Goal: Information Seeking & Learning: Learn about a topic

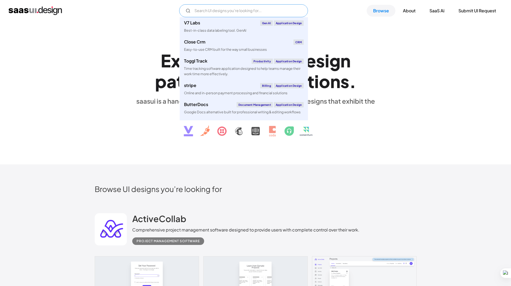
click at [212, 10] on input "Email Form" at bounding box center [243, 10] width 129 height 13
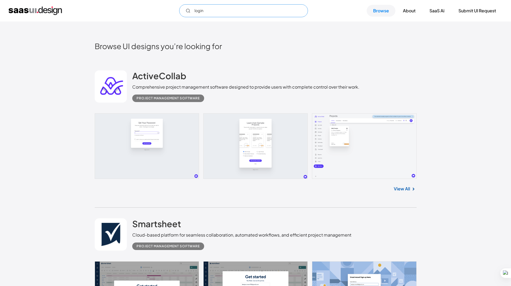
scroll to position [134, 0]
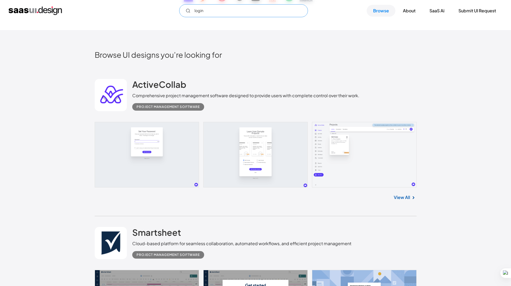
type input "login"
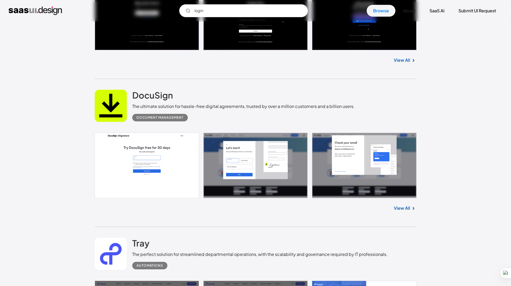
scroll to position [725, 0]
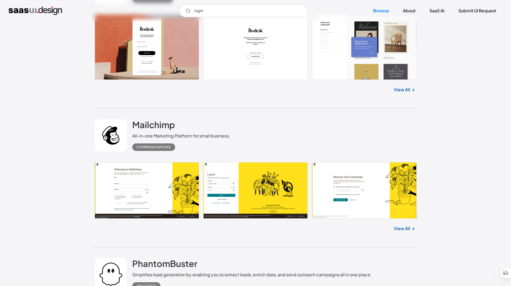
scroll to position [1127, 0]
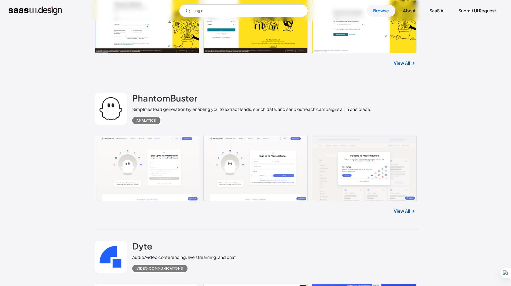
scroll to position [1315, 0]
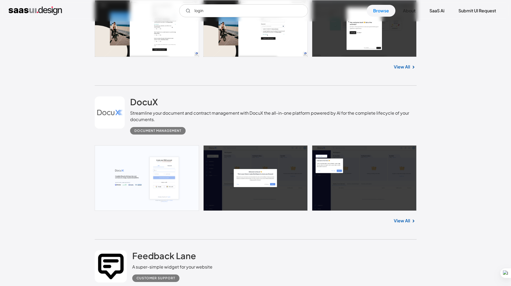
scroll to position [1718, 0]
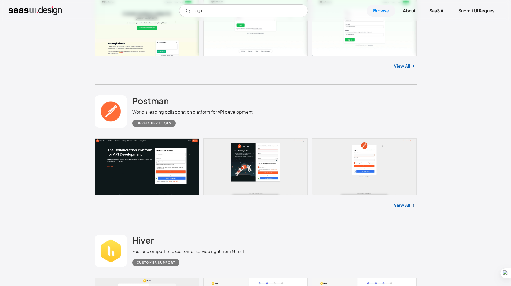
scroll to position [2066, 0]
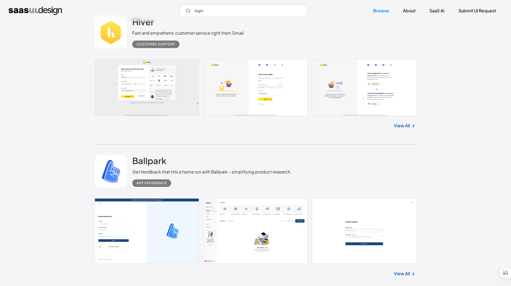
scroll to position [2227, 0]
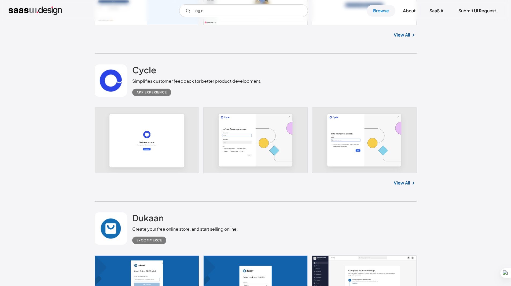
scroll to position [2469, 0]
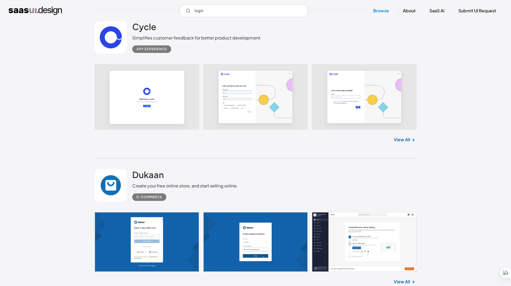
scroll to position [2576, 0]
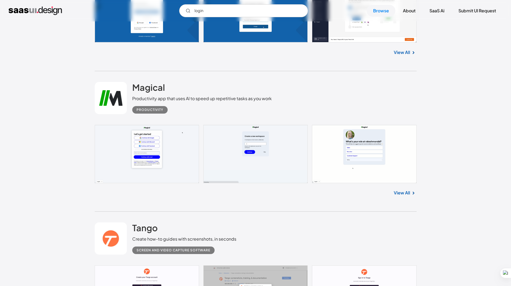
scroll to position [2764, 0]
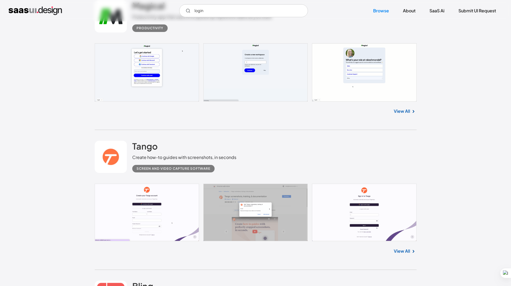
scroll to position [2872, 0]
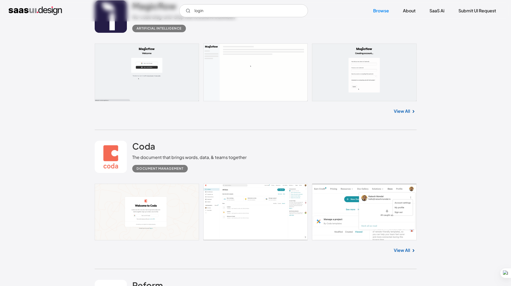
scroll to position [3247, 0]
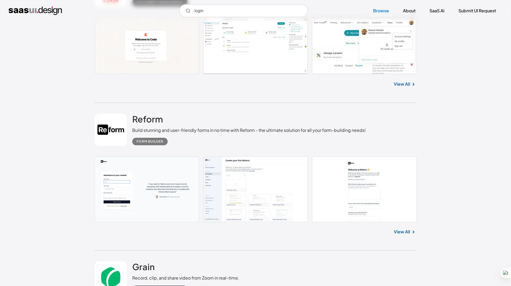
scroll to position [3408, 0]
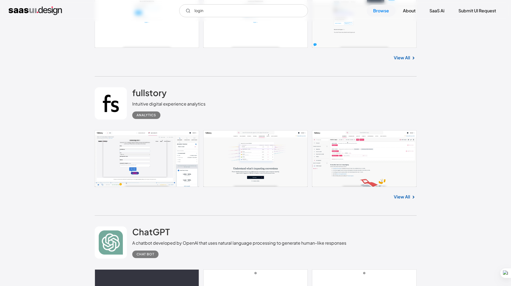
scroll to position [4160, 0]
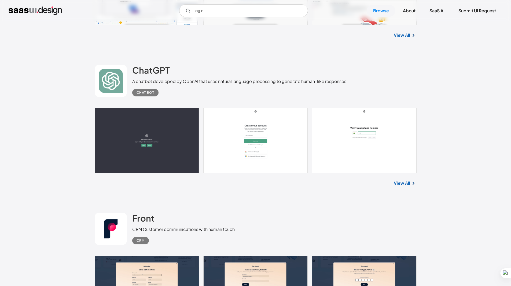
scroll to position [4321, 0]
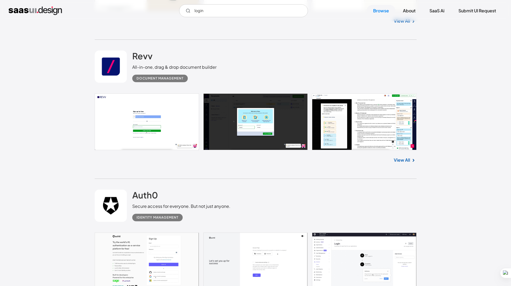
scroll to position [4831, 0]
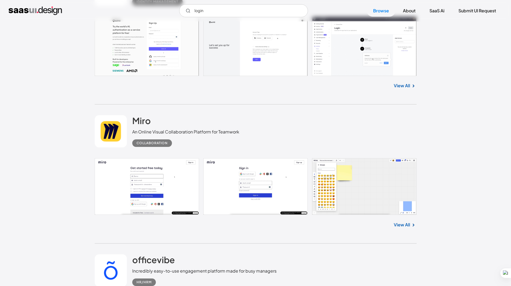
scroll to position [5019, 0]
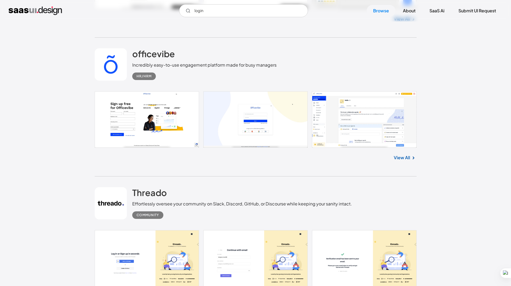
scroll to position [5180, 0]
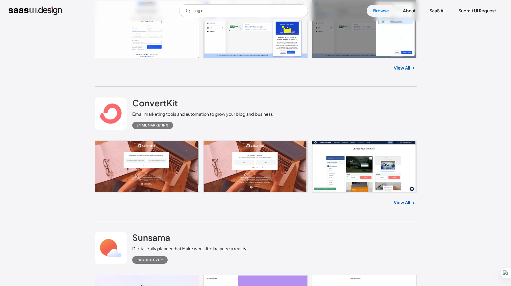
scroll to position [5851, 0]
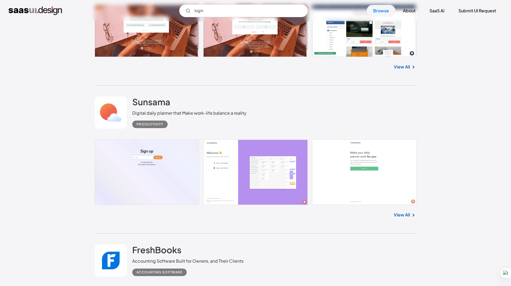
scroll to position [5985, 0]
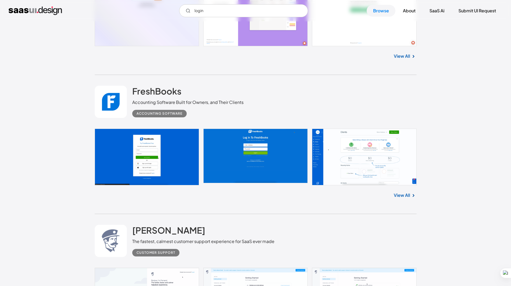
scroll to position [6146, 0]
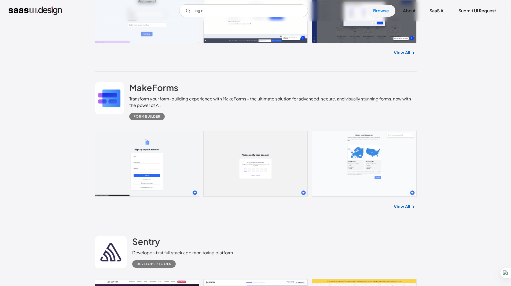
scroll to position [6575, 0]
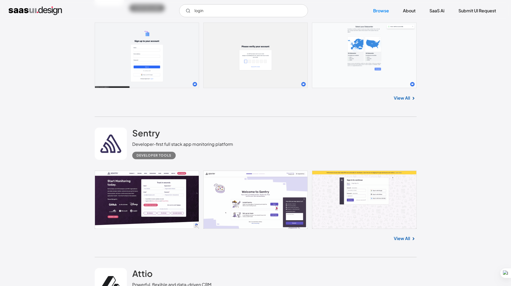
scroll to position [6682, 0]
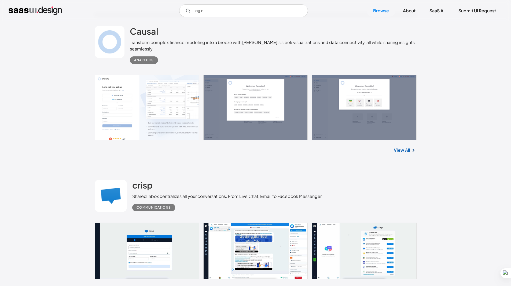
scroll to position [7085, 0]
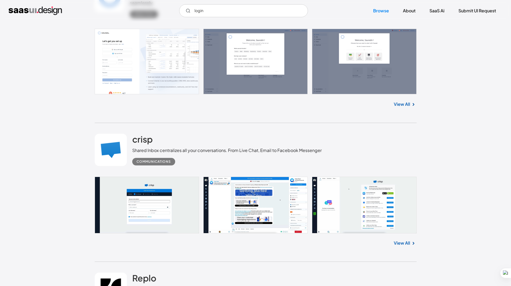
click at [45, 123] on div "Browse UI designs you’re looking for ActiveCollab Comprehensive project managem…" at bounding box center [255, 214] width 511 height 14270
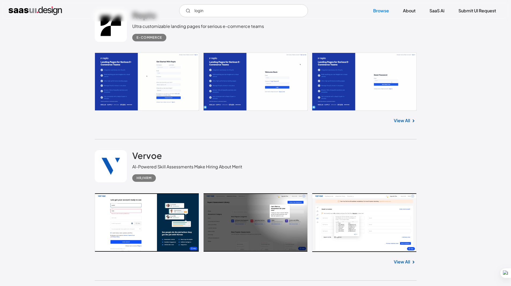
scroll to position [7461, 0]
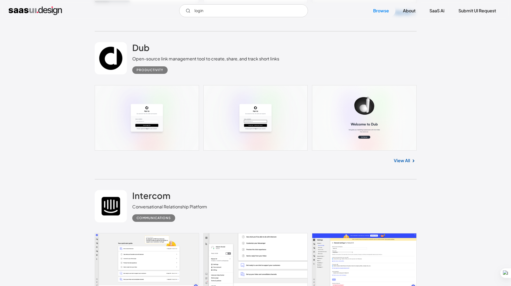
scroll to position [8293, 0]
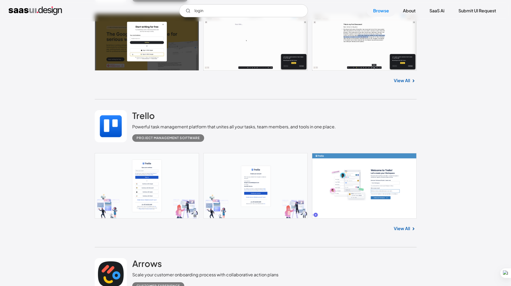
scroll to position [8829, 0]
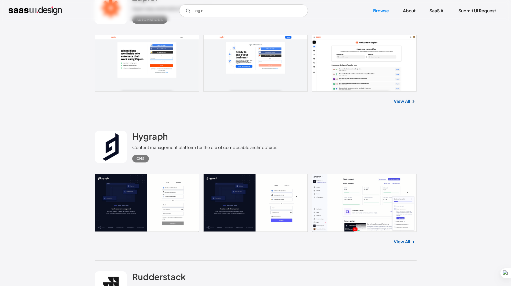
scroll to position [14009, 0]
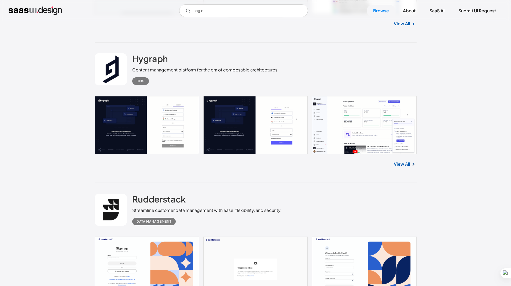
scroll to position [14090, 0]
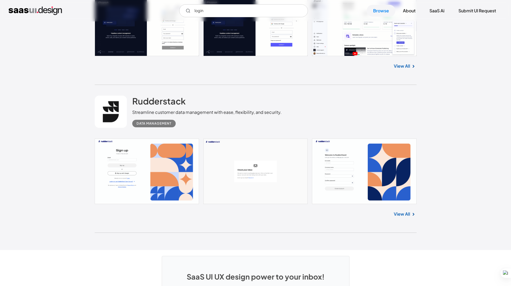
scroll to position [14131, 0]
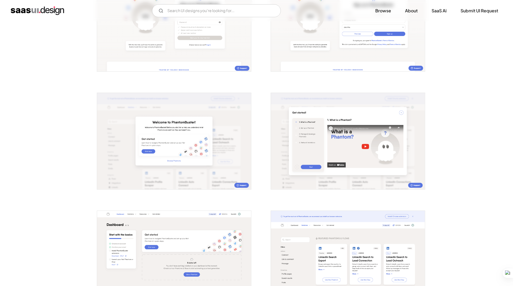
scroll to position [161, 0]
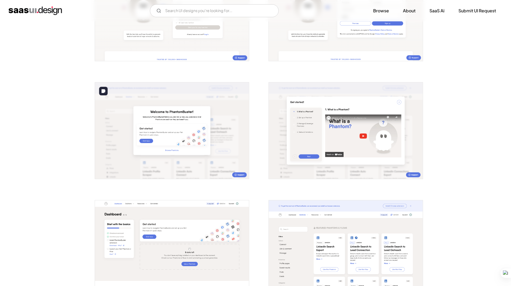
click at [150, 142] on img "open lightbox" at bounding box center [172, 130] width 154 height 96
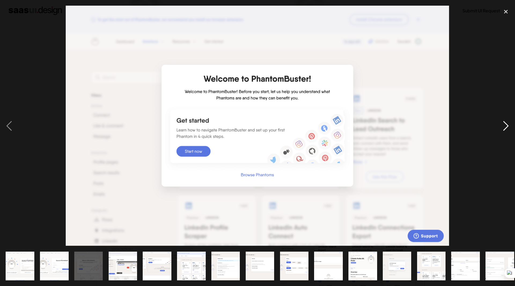
click at [505, 126] on div "next image" at bounding box center [506, 126] width 18 height 240
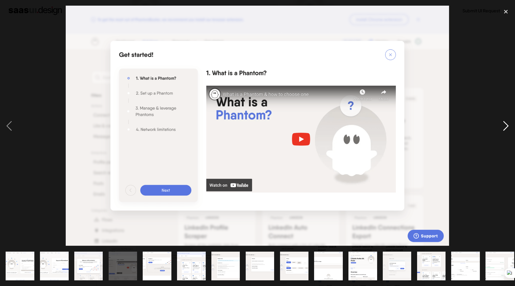
click at [505, 126] on div "next image" at bounding box center [506, 126] width 18 height 240
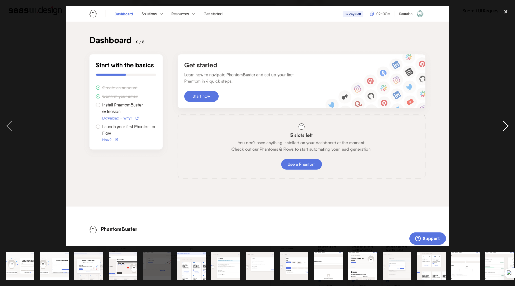
click at [505, 126] on div "next image" at bounding box center [506, 126] width 18 height 240
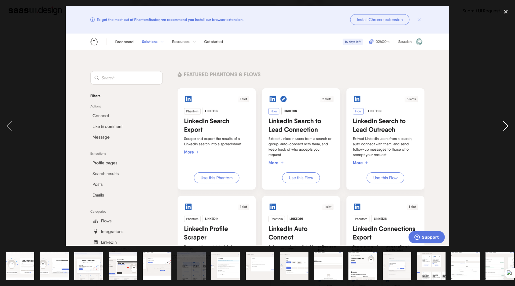
click at [505, 126] on div "next image" at bounding box center [506, 126] width 18 height 240
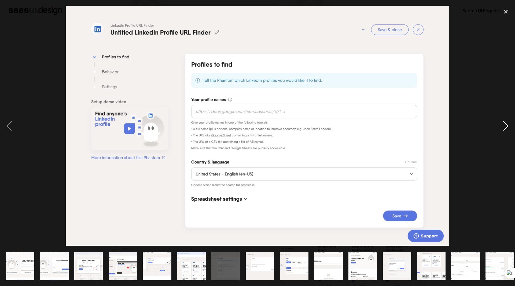
click at [505, 126] on div "next image" at bounding box center [506, 126] width 18 height 240
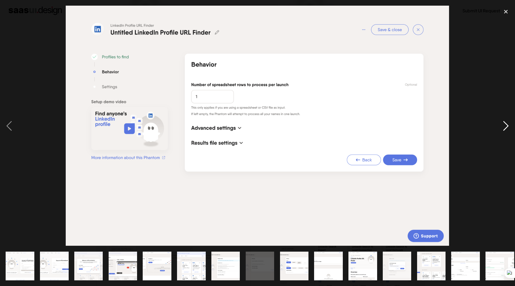
click at [505, 126] on div "next image" at bounding box center [506, 126] width 18 height 240
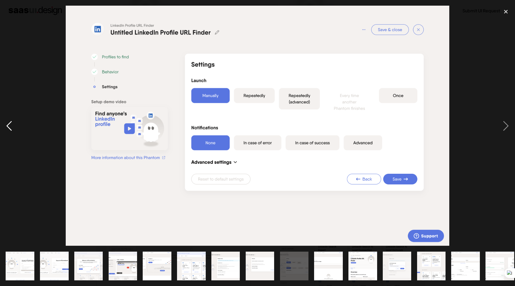
click at [10, 126] on div "previous image" at bounding box center [9, 126] width 18 height 240
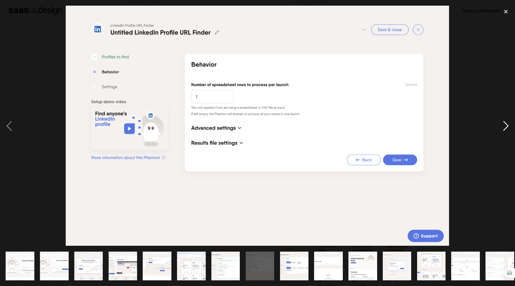
click at [505, 125] on div "next image" at bounding box center [506, 126] width 18 height 240
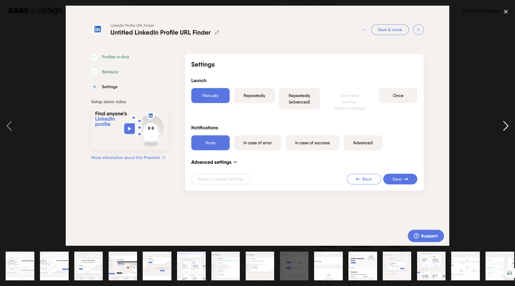
click at [505, 125] on div "next image" at bounding box center [506, 126] width 18 height 240
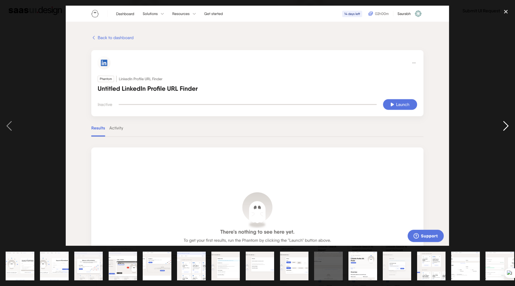
click at [505, 125] on div "next image" at bounding box center [506, 126] width 18 height 240
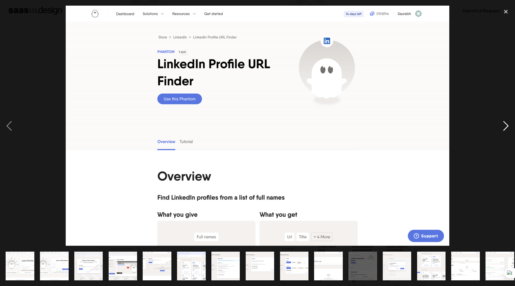
click at [505, 125] on div "next image" at bounding box center [506, 126] width 18 height 240
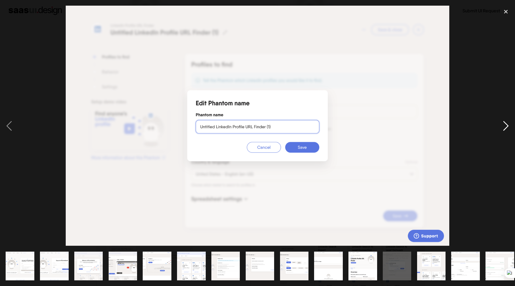
click at [505, 125] on div "next image" at bounding box center [506, 126] width 18 height 240
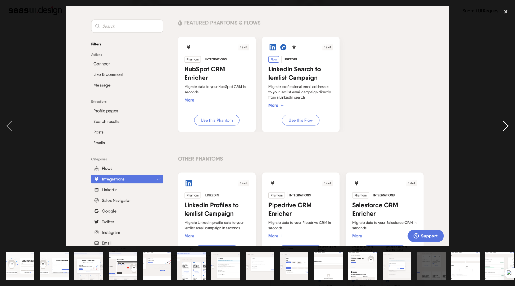
click at [505, 125] on div "next image" at bounding box center [506, 126] width 18 height 240
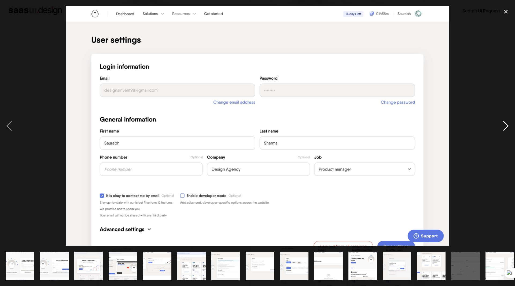
click at [505, 125] on div "next image" at bounding box center [506, 126] width 18 height 240
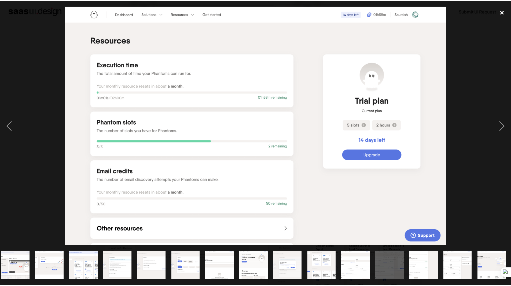
scroll to position [0, 108]
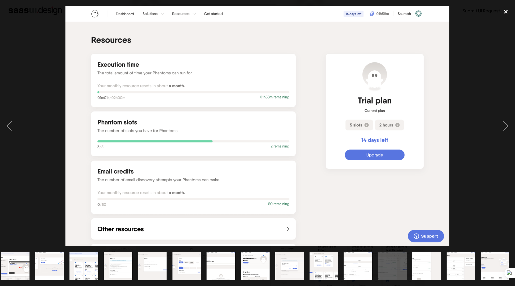
click at [501, 13] on div "close lightbox" at bounding box center [506, 12] width 18 height 12
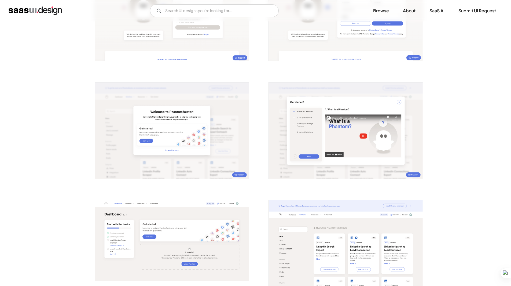
scroll to position [0, 0]
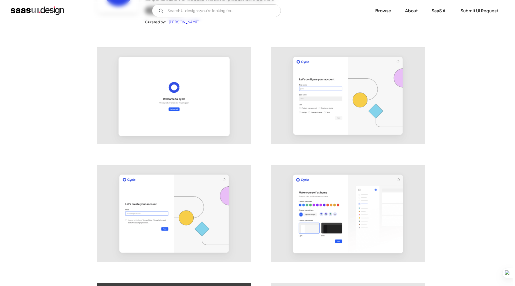
scroll to position [81, 0]
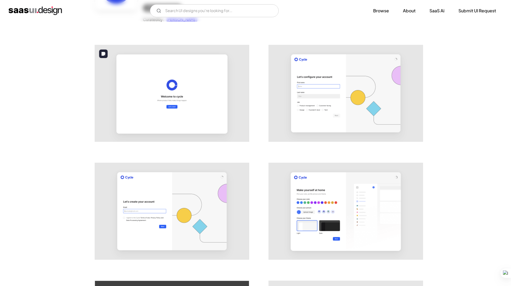
click at [151, 98] on img "open lightbox" at bounding box center [172, 93] width 154 height 96
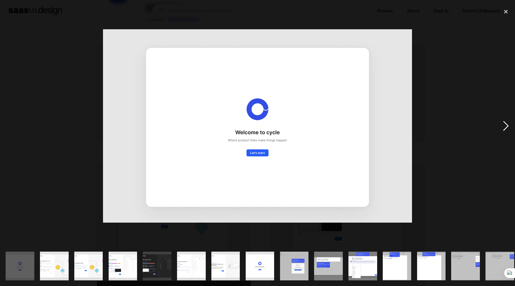
click at [502, 125] on div "next image" at bounding box center [506, 126] width 18 height 240
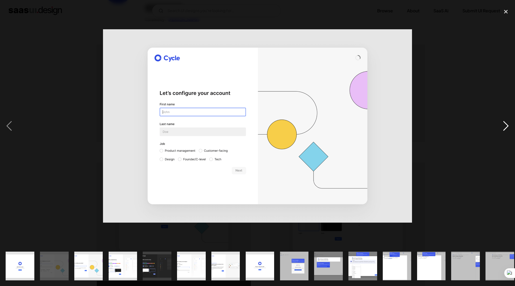
click at [502, 125] on div "next image" at bounding box center [506, 126] width 18 height 240
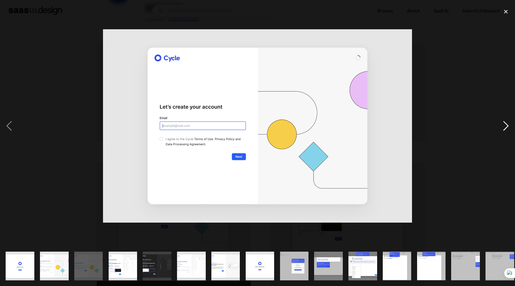
click at [502, 125] on div "next image" at bounding box center [506, 126] width 18 height 240
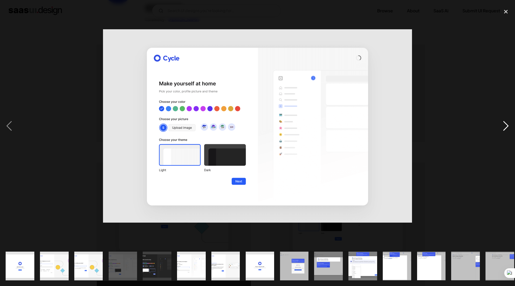
click at [502, 126] on div "next image" at bounding box center [506, 126] width 18 height 240
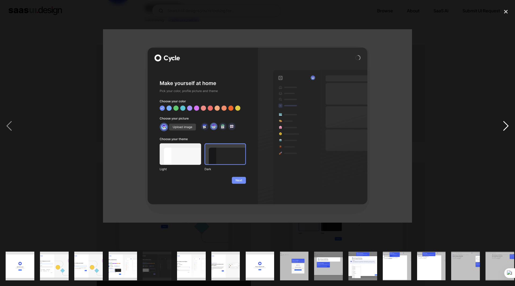
click at [502, 126] on div "next image" at bounding box center [506, 126] width 18 height 240
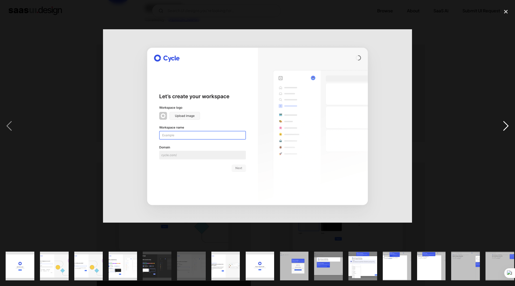
click at [502, 126] on div "next image" at bounding box center [506, 126] width 18 height 240
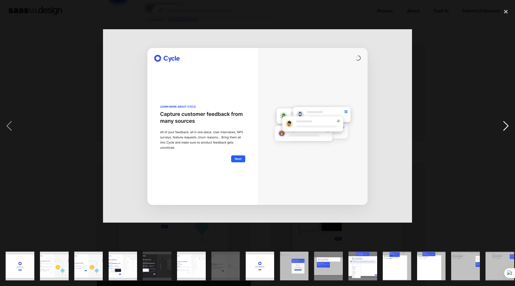
click at [502, 126] on div "next image" at bounding box center [506, 126] width 18 height 240
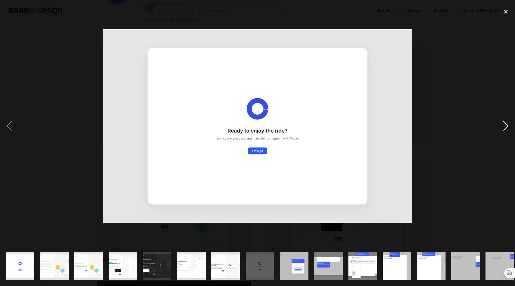
click at [502, 126] on div "next image" at bounding box center [506, 126] width 18 height 240
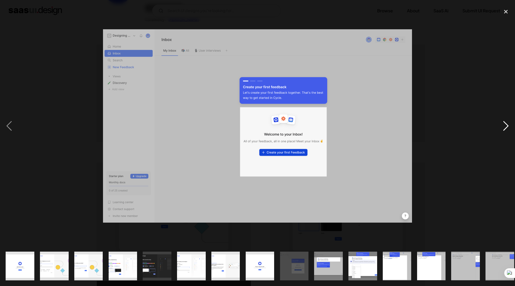
click at [502, 126] on div "next image" at bounding box center [506, 126] width 18 height 240
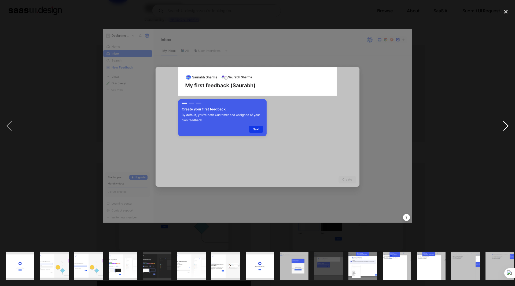
click at [502, 126] on div "next image" at bounding box center [506, 126] width 18 height 240
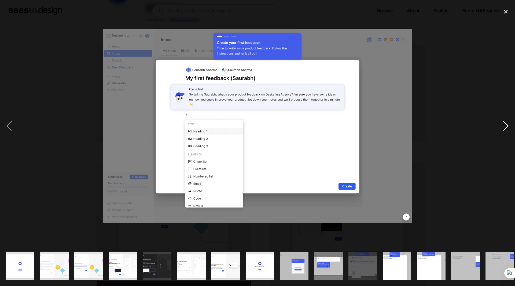
click at [502, 126] on div "next image" at bounding box center [506, 126] width 18 height 240
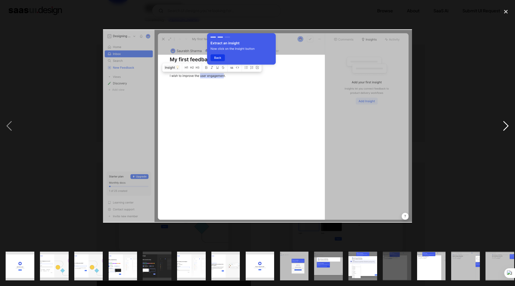
click at [502, 126] on div "next image" at bounding box center [506, 126] width 18 height 240
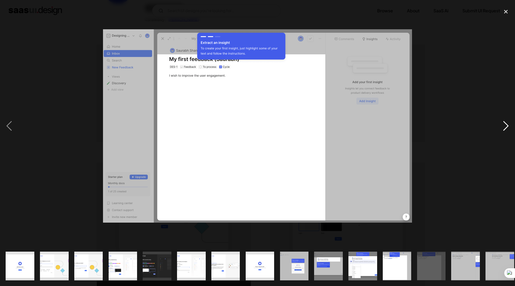
click at [502, 126] on div "next image" at bounding box center [506, 126] width 18 height 240
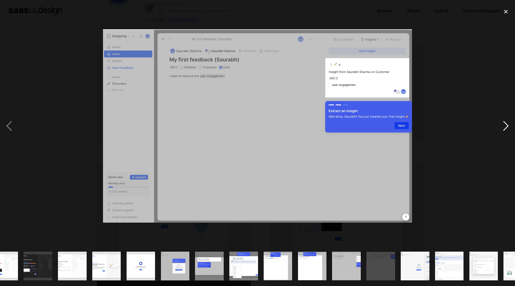
click at [502, 126] on div "next image" at bounding box center [506, 126] width 18 height 240
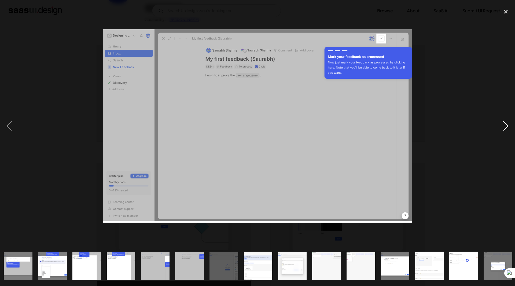
click at [502, 126] on div "next image" at bounding box center [506, 126] width 18 height 240
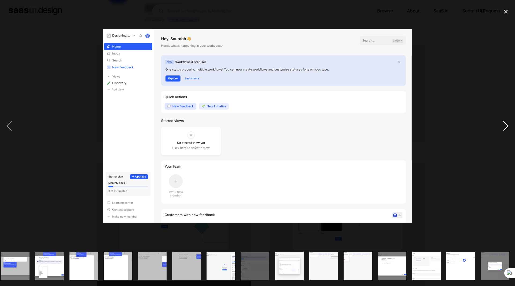
scroll to position [0, 313]
click at [502, 126] on div "next image" at bounding box center [506, 126] width 18 height 240
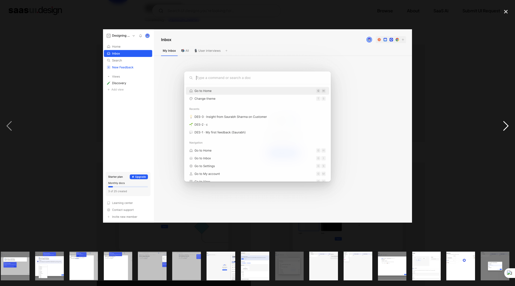
click at [502, 126] on div "next image" at bounding box center [506, 126] width 18 height 240
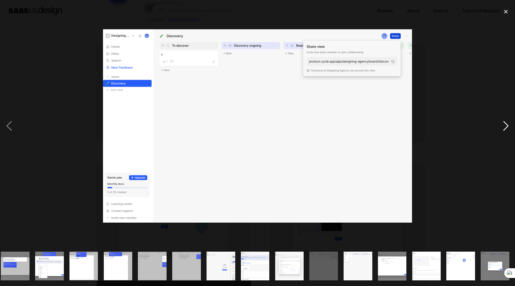
click at [502, 126] on div "next image" at bounding box center [506, 126] width 18 height 240
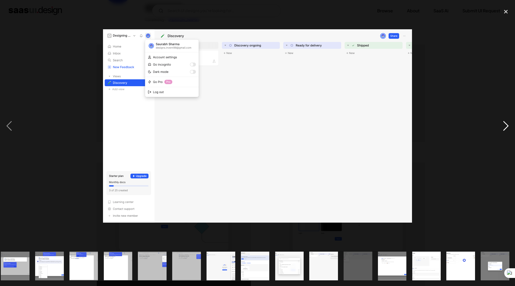
click at [502, 126] on div "next image" at bounding box center [506, 126] width 18 height 240
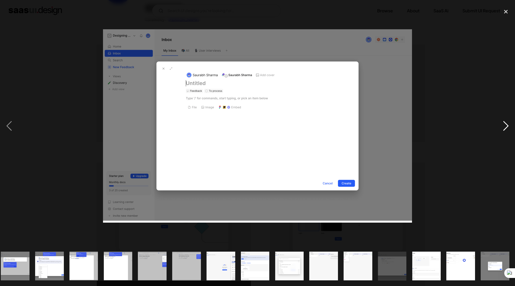
click at [502, 126] on div "next image" at bounding box center [506, 126] width 18 height 240
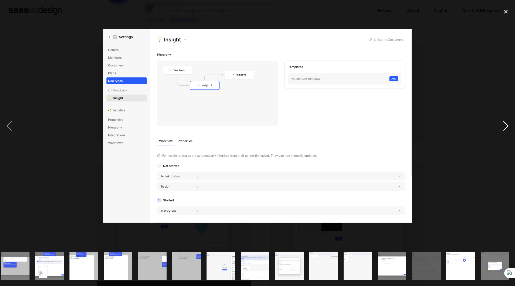
click at [502, 126] on div "next image" at bounding box center [506, 126] width 18 height 240
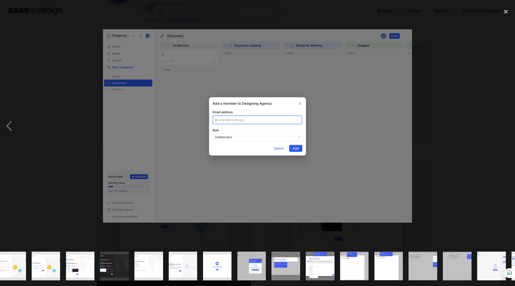
scroll to position [0, 0]
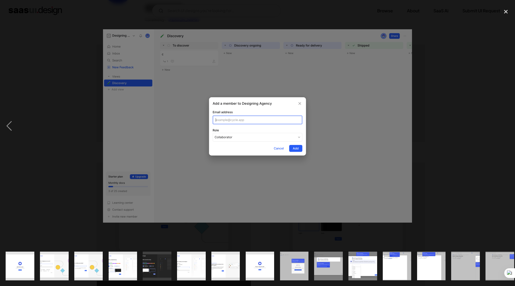
click at [150, 261] on img "show item 5 of 24" at bounding box center [157, 265] width 46 height 29
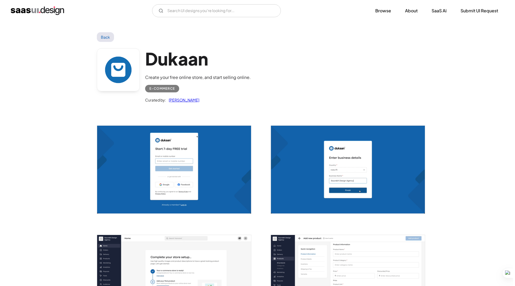
scroll to position [27, 0]
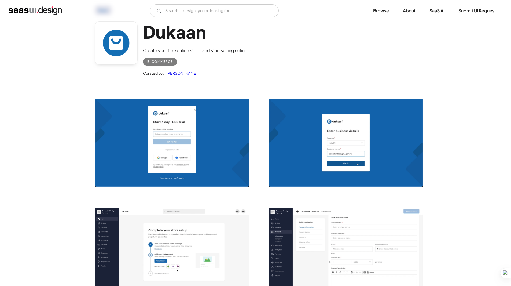
click at [144, 122] on img "open lightbox" at bounding box center [172, 143] width 154 height 88
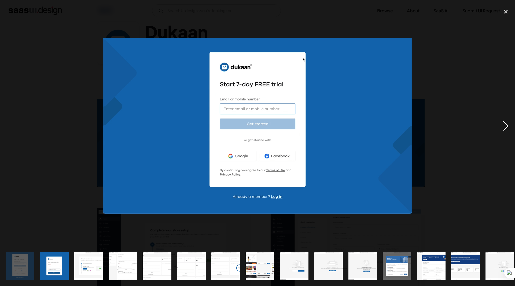
click at [503, 126] on div "next image" at bounding box center [506, 126] width 18 height 240
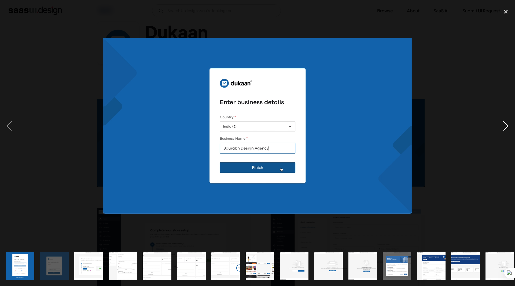
click at [503, 126] on div "next image" at bounding box center [506, 126] width 18 height 240
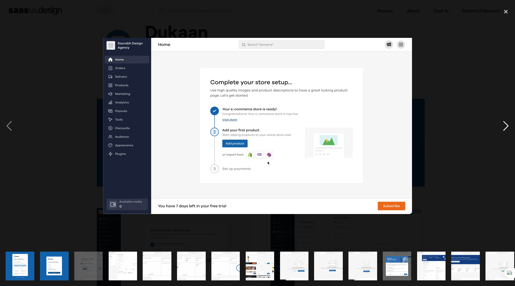
click at [505, 123] on div "next image" at bounding box center [506, 126] width 18 height 240
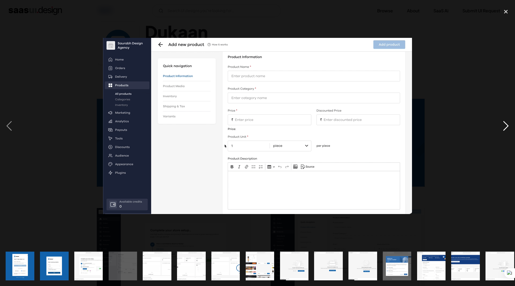
click at [505, 123] on div "next image" at bounding box center [506, 126] width 18 height 240
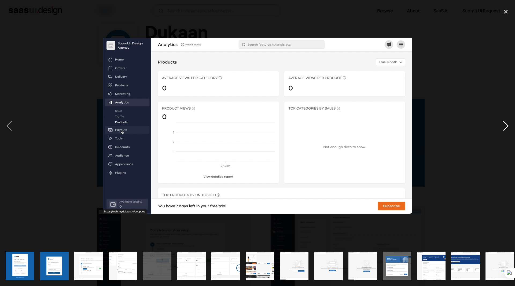
click at [448, 86] on div at bounding box center [257, 126] width 515 height 240
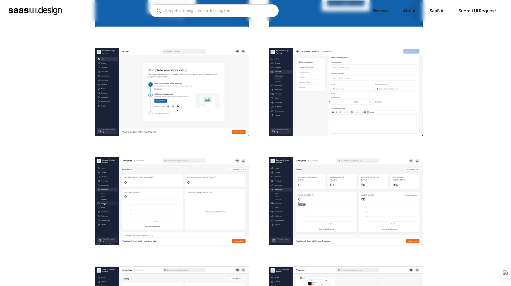
scroll to position [188, 0]
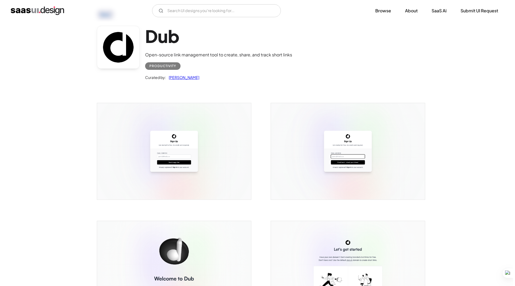
scroll to position [54, 0]
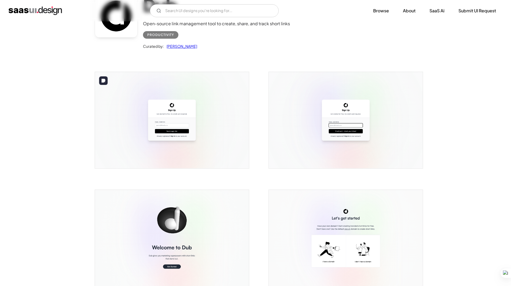
click at [195, 98] on img "open lightbox" at bounding box center [172, 120] width 154 height 96
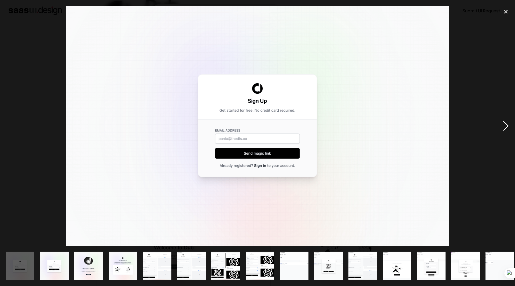
click at [504, 126] on div "next image" at bounding box center [506, 126] width 18 height 240
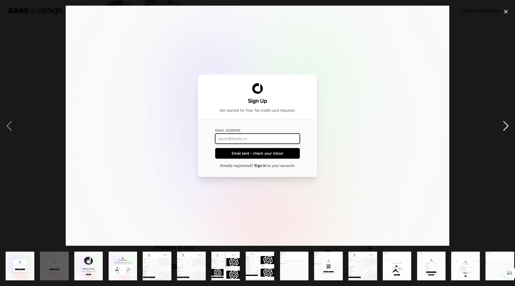
click at [504, 126] on div "next image" at bounding box center [506, 126] width 18 height 240
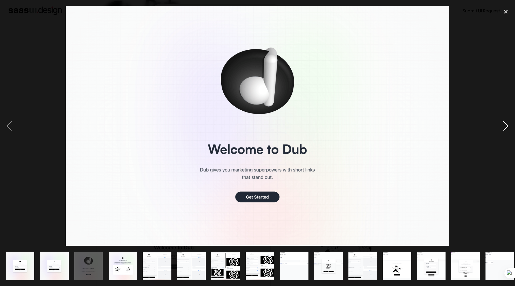
click at [504, 126] on div "next image" at bounding box center [506, 126] width 18 height 240
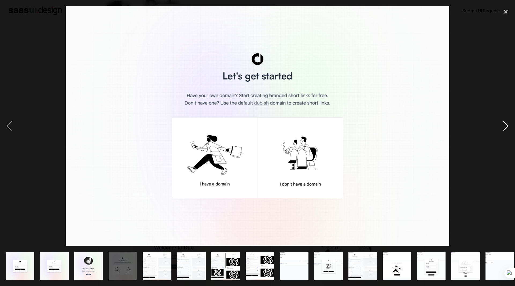
click at [504, 126] on div "next image" at bounding box center [506, 126] width 18 height 240
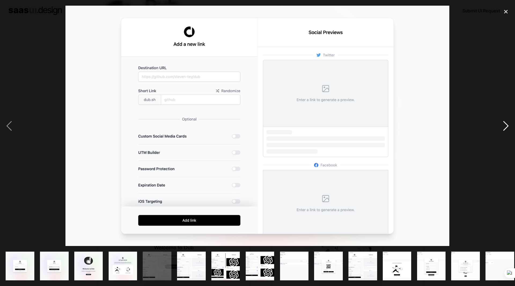
click at [504, 126] on div "next image" at bounding box center [506, 126] width 18 height 240
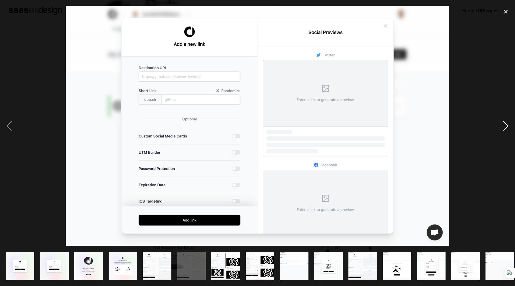
click at [504, 126] on div "next image" at bounding box center [506, 126] width 18 height 240
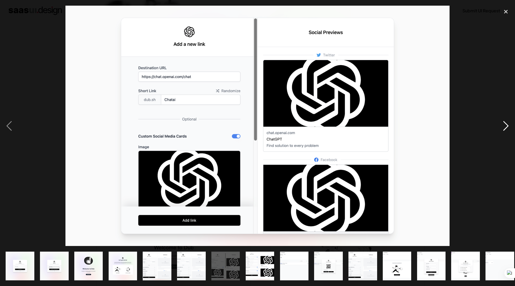
click at [504, 126] on div "next image" at bounding box center [506, 126] width 18 height 240
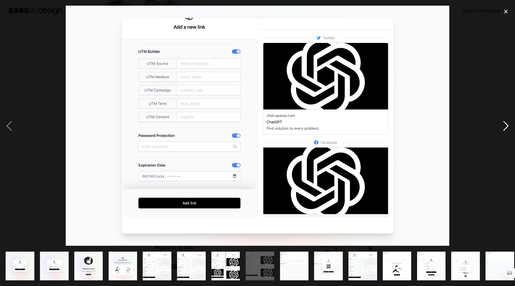
click at [504, 126] on div "next image" at bounding box center [506, 126] width 18 height 240
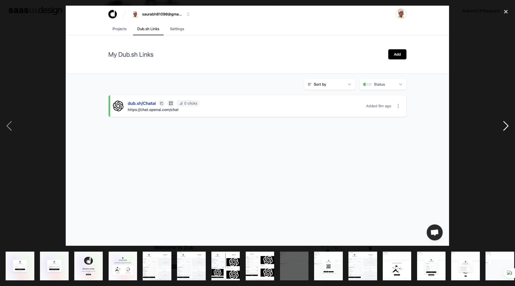
click at [504, 126] on div "next image" at bounding box center [506, 126] width 18 height 240
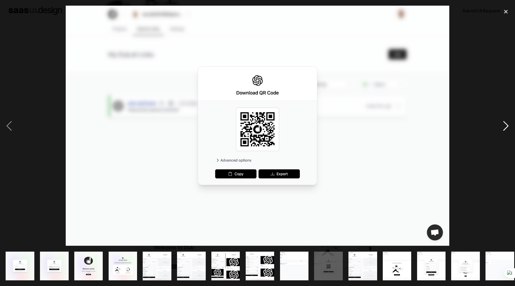
click at [504, 126] on div "next image" at bounding box center [506, 126] width 18 height 240
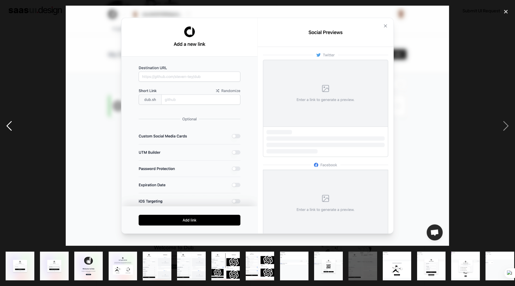
click at [13, 128] on div "previous image" at bounding box center [9, 126] width 18 height 240
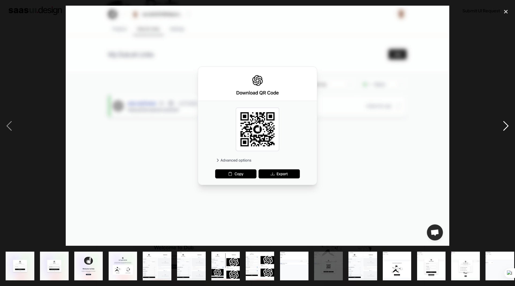
click at [506, 126] on div "next image" at bounding box center [506, 126] width 18 height 240
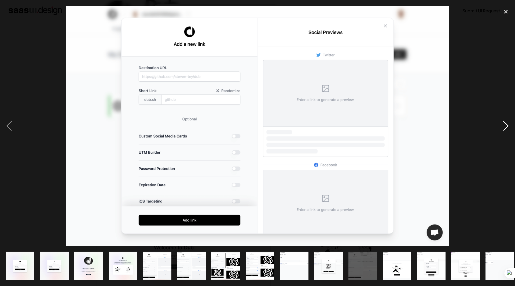
click at [506, 126] on div "next image" at bounding box center [506, 126] width 18 height 240
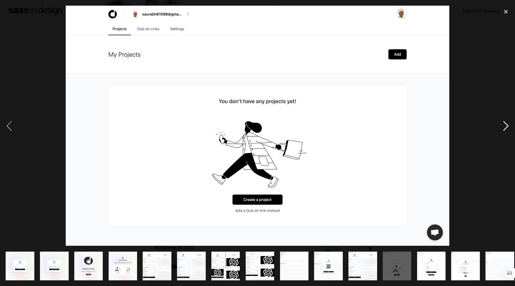
click at [506, 126] on div "next image" at bounding box center [506, 126] width 18 height 240
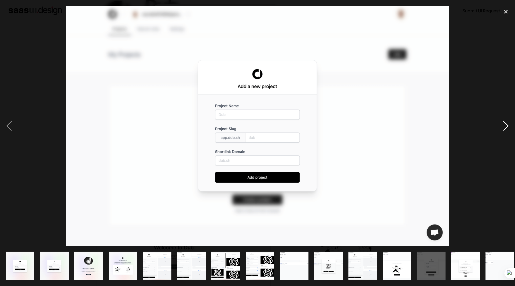
click at [506, 126] on div "next image" at bounding box center [506, 126] width 18 height 240
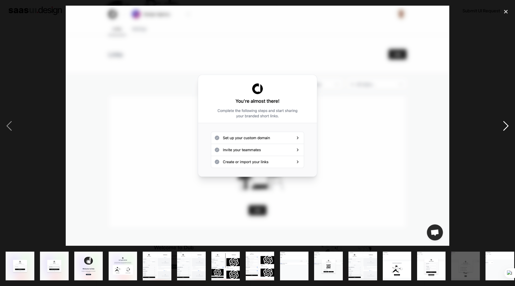
click at [506, 126] on div "next image" at bounding box center [506, 126] width 18 height 240
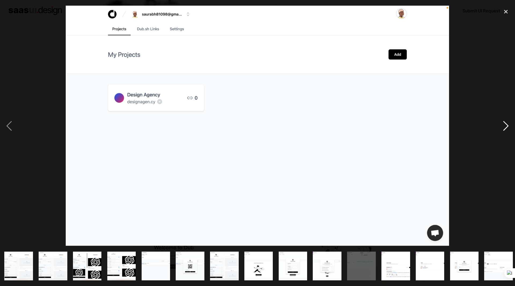
click at [506, 126] on div "next image" at bounding box center [506, 126] width 18 height 240
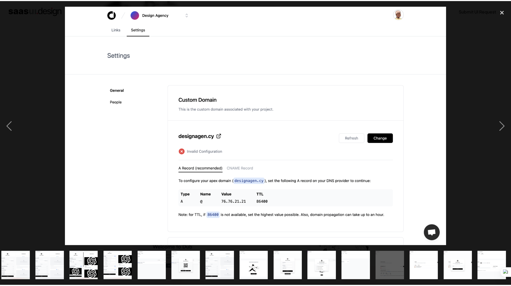
scroll to position [0, 142]
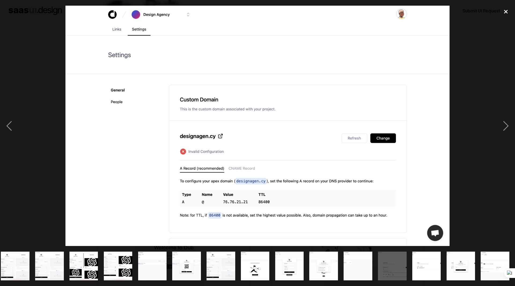
click at [504, 11] on div "close lightbox" at bounding box center [506, 12] width 18 height 12
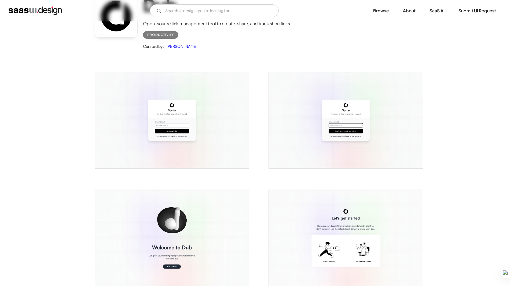
scroll to position [0, 0]
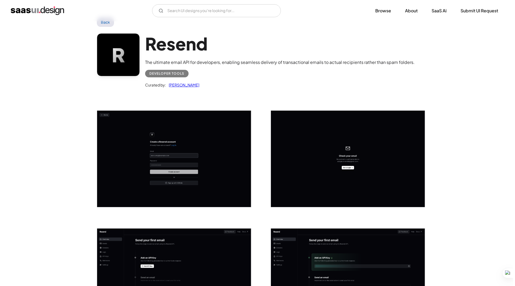
scroll to position [27, 0]
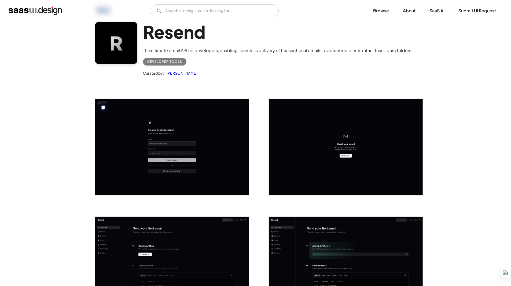
click at [163, 134] on img "open lightbox" at bounding box center [172, 147] width 154 height 96
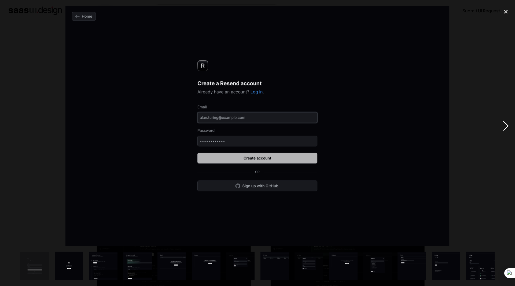
click at [502, 126] on div "next image" at bounding box center [506, 126] width 18 height 240
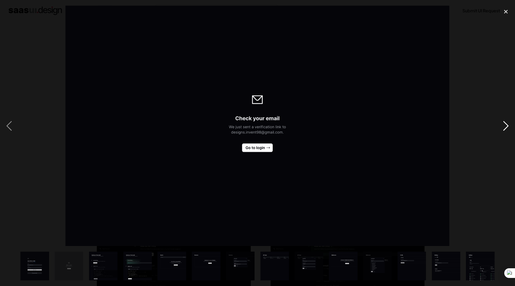
click at [502, 126] on div "next image" at bounding box center [506, 126] width 18 height 240
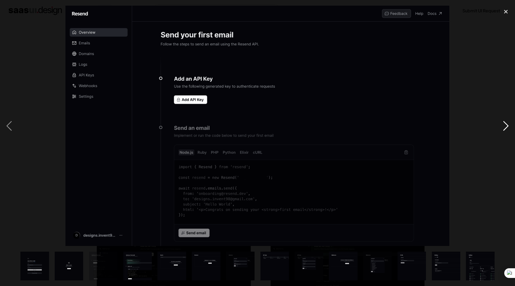
click at [502, 126] on div "next image" at bounding box center [506, 126] width 18 height 240
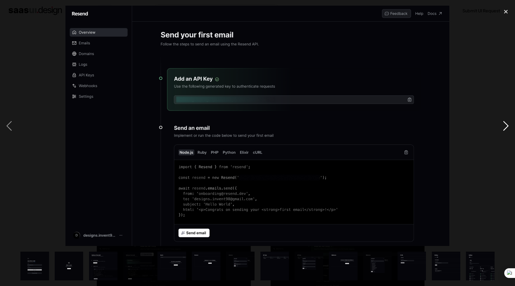
click at [502, 126] on div "next image" at bounding box center [506, 126] width 18 height 240
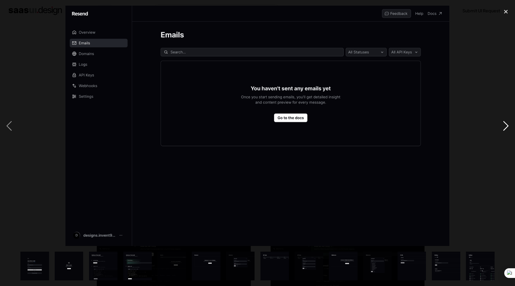
click at [502, 126] on div "next image" at bounding box center [506, 126] width 18 height 240
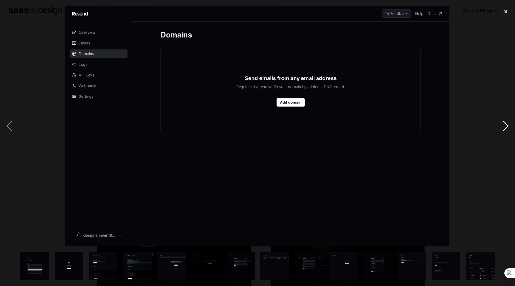
click at [502, 126] on div "next image" at bounding box center [506, 126] width 18 height 240
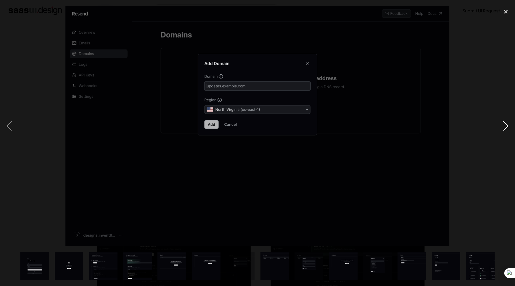
click at [502, 126] on div "next image" at bounding box center [506, 126] width 18 height 240
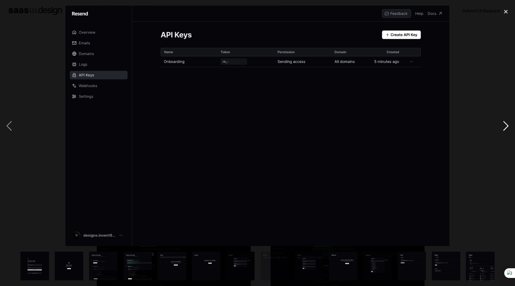
click at [502, 126] on div "next image" at bounding box center [506, 126] width 18 height 240
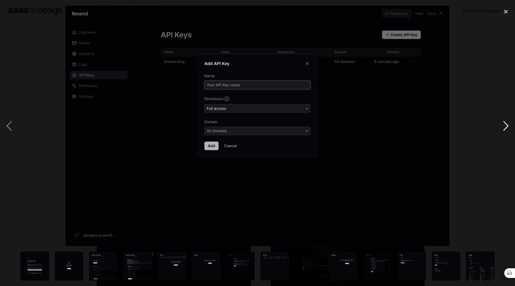
click at [502, 126] on div "next image" at bounding box center [506, 126] width 18 height 240
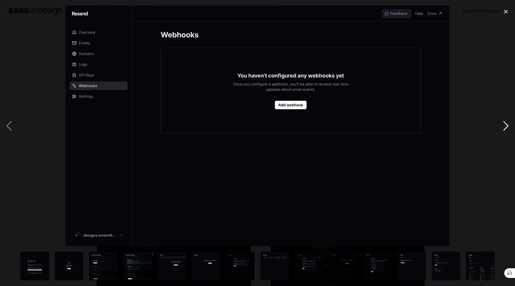
click at [502, 126] on div "next image" at bounding box center [506, 126] width 18 height 240
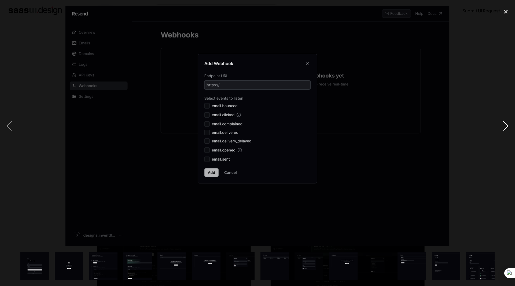
click at [502, 126] on div "next image" at bounding box center [506, 126] width 18 height 240
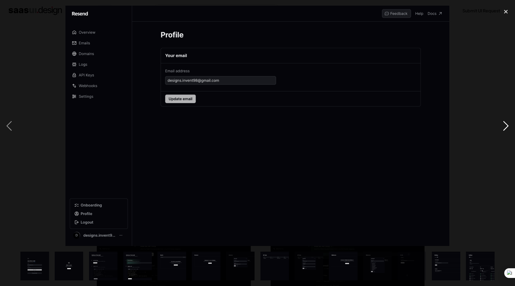
click at [502, 126] on div "next image" at bounding box center [506, 126] width 18 height 240
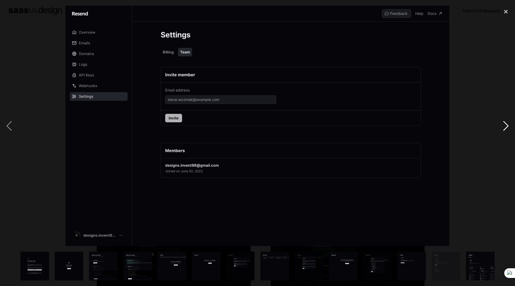
click at [502, 126] on div "next image" at bounding box center [506, 126] width 18 height 240
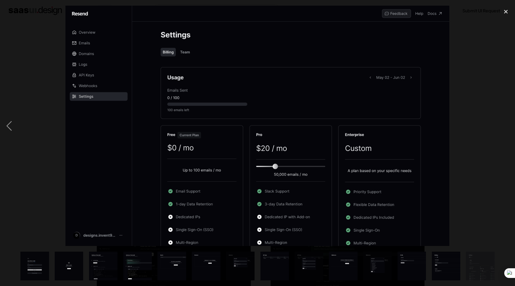
click at [502, 126] on div "next image" at bounding box center [506, 126] width 18 height 240
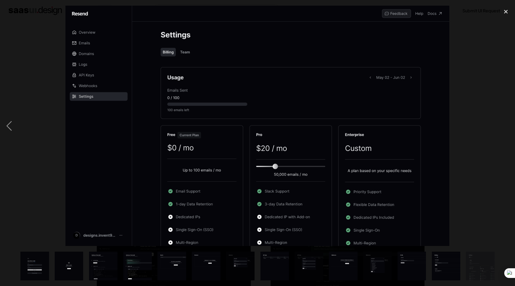
click at [502, 126] on div "next image" at bounding box center [506, 126] width 18 height 240
click at [36, 268] on img "show item 1 of 14" at bounding box center [35, 265] width 46 height 29
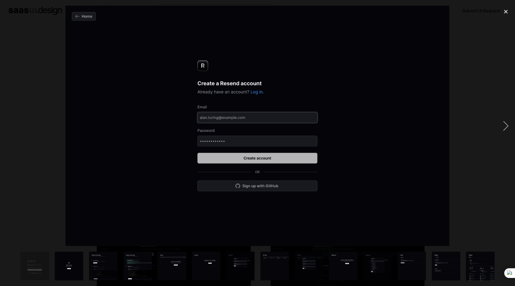
click at [66, 261] on img "show item 2 of 14" at bounding box center [69, 265] width 46 height 29
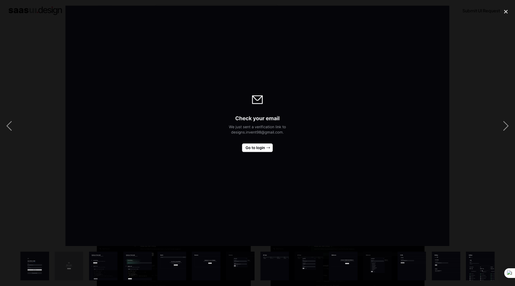
click at [48, 262] on img "show item 1 of 14" at bounding box center [35, 265] width 46 height 29
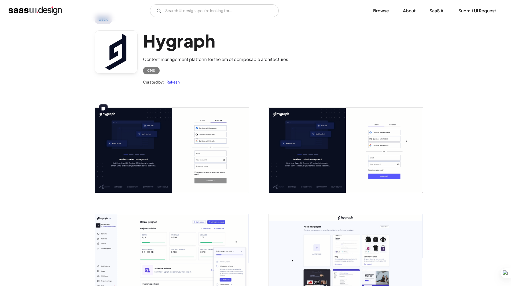
scroll to position [27, 0]
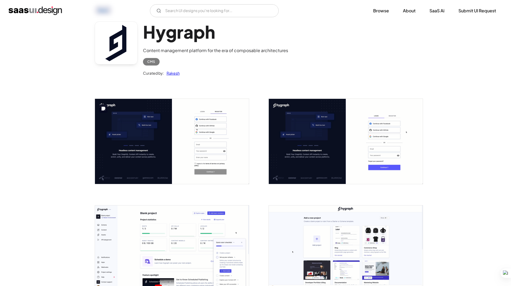
click at [159, 139] on img "open lightbox" at bounding box center [172, 141] width 154 height 85
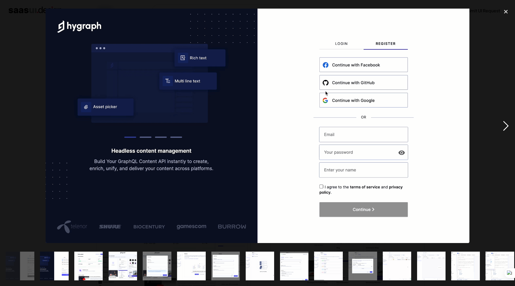
click at [505, 123] on div "next image" at bounding box center [506, 126] width 18 height 240
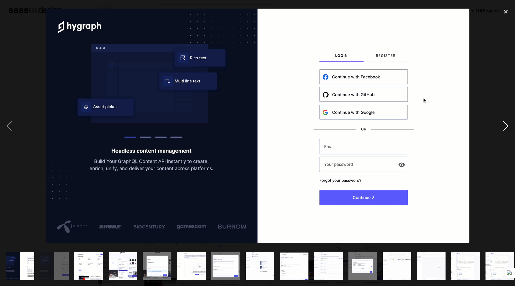
click at [505, 123] on div "next image" at bounding box center [506, 126] width 18 height 240
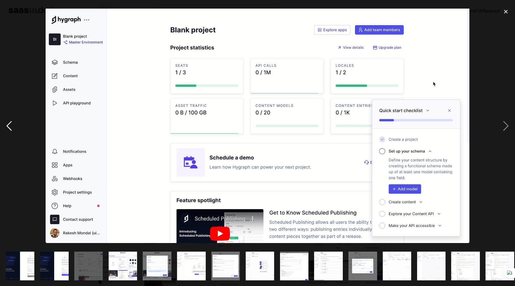
click at [9, 128] on div "previous image" at bounding box center [9, 126] width 18 height 240
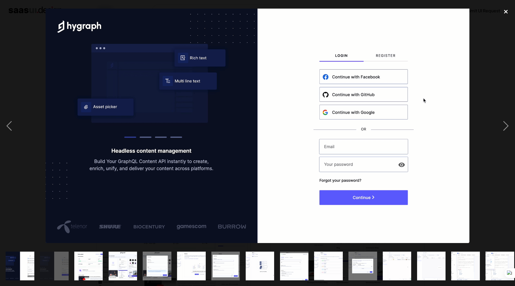
click at [505, 11] on div "close lightbox" at bounding box center [506, 12] width 18 height 12
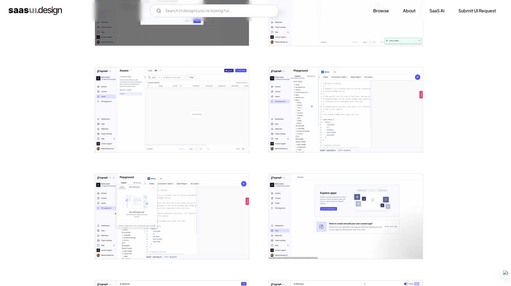
click at [40, 90] on div "Back Hygraph Content management platform for the era of composable architecture…" at bounding box center [255, 67] width 511 height 1486
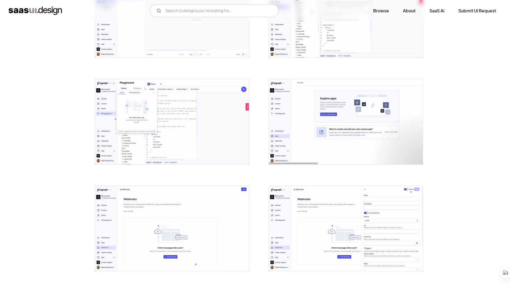
scroll to position [727, 0]
